Goal: Navigation & Orientation: Find specific page/section

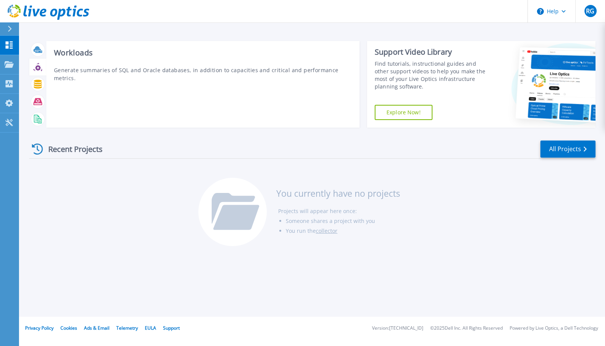
click at [34, 72] on div at bounding box center [37, 66] width 13 height 13
click at [35, 87] on icon at bounding box center [38, 84] width 8 height 9
click at [35, 102] on icon at bounding box center [37, 101] width 9 height 7
click at [35, 119] on icon at bounding box center [37, 119] width 9 height 9
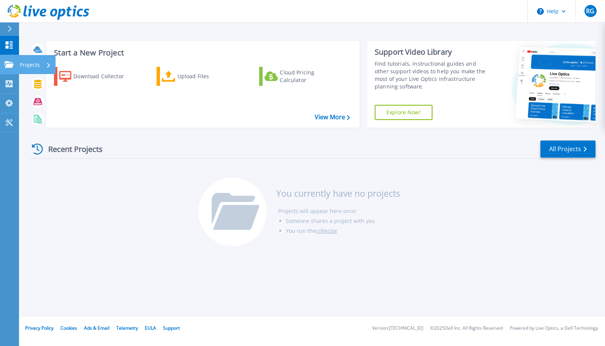
click at [10, 65] on icon at bounding box center [9, 64] width 9 height 6
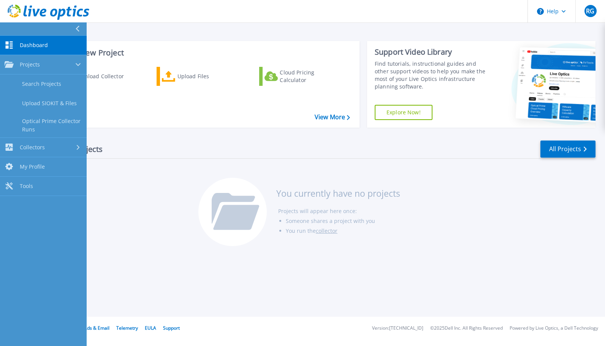
click at [149, 165] on div "Recent Projects All Projects You currently have no projects Projects will appea…" at bounding box center [312, 194] width 567 height 120
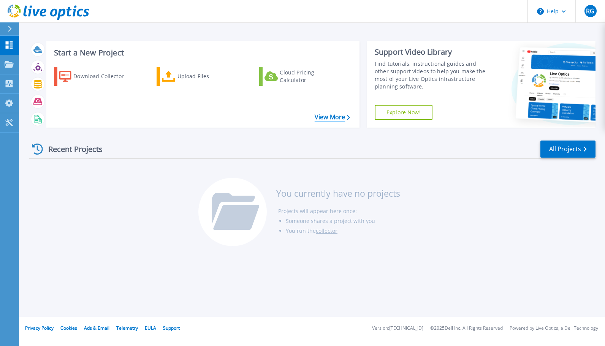
click at [342, 116] on link "View More" at bounding box center [332, 117] width 35 height 7
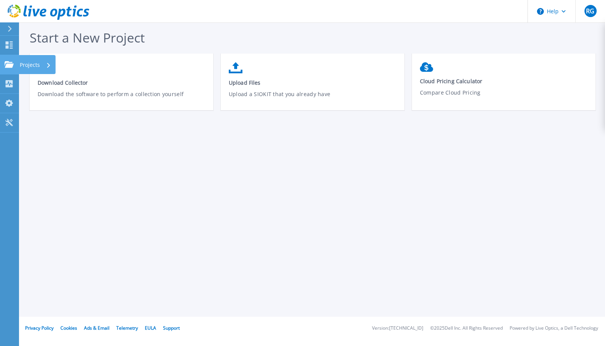
click at [8, 67] on icon at bounding box center [9, 64] width 9 height 6
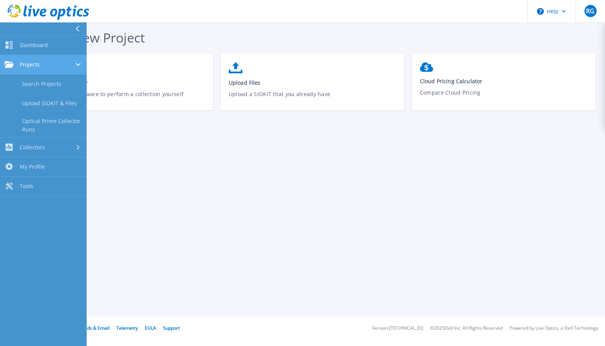
click at [28, 64] on span "Projects" at bounding box center [30, 64] width 20 height 7
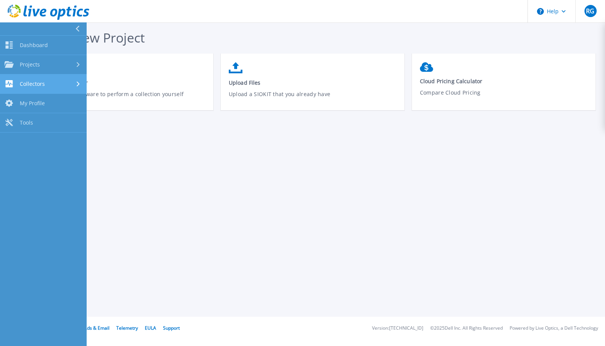
click at [25, 78] on link "Collectors Collectors" at bounding box center [43, 84] width 87 height 19
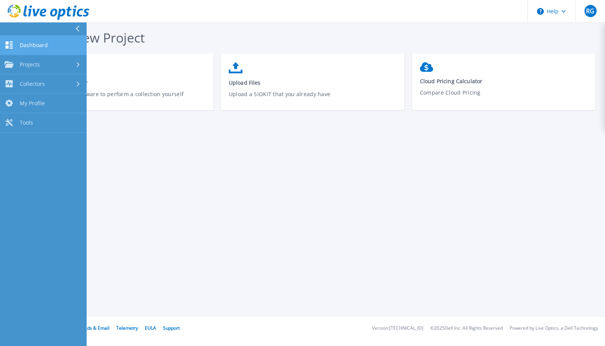
click at [18, 45] on link "Dashboard Dashboard" at bounding box center [43, 45] width 87 height 19
